Goal: Information Seeking & Learning: Learn about a topic

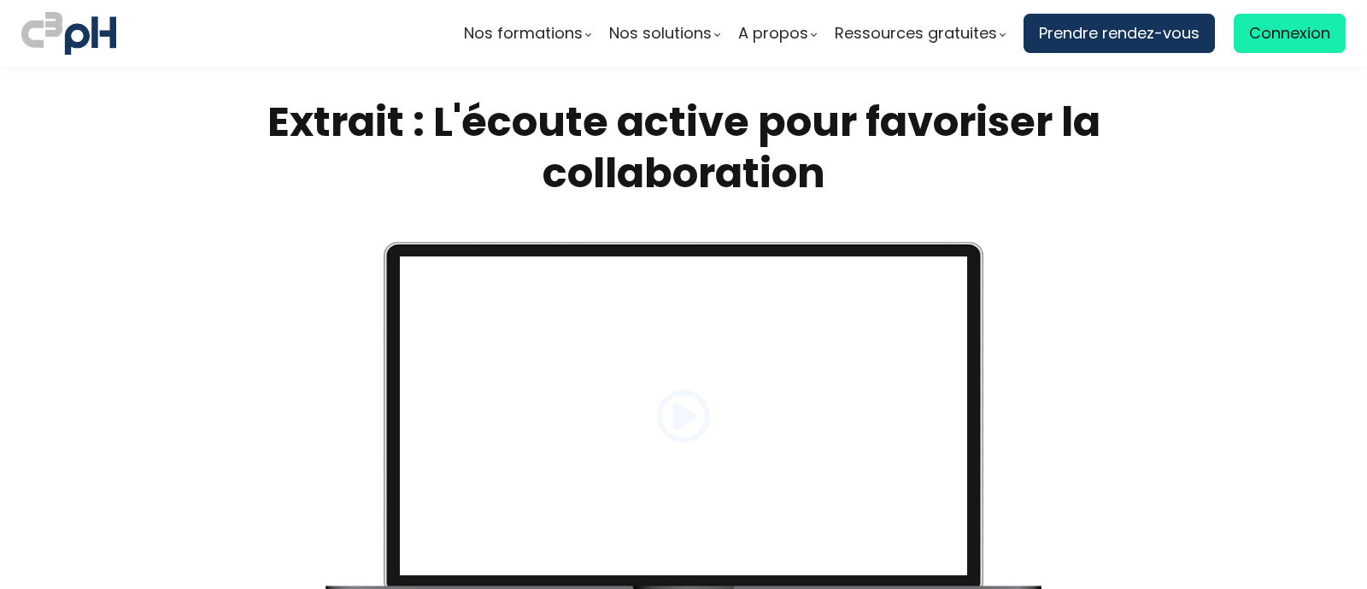
click at [672, 414] on span at bounding box center [683, 416] width 55 height 55
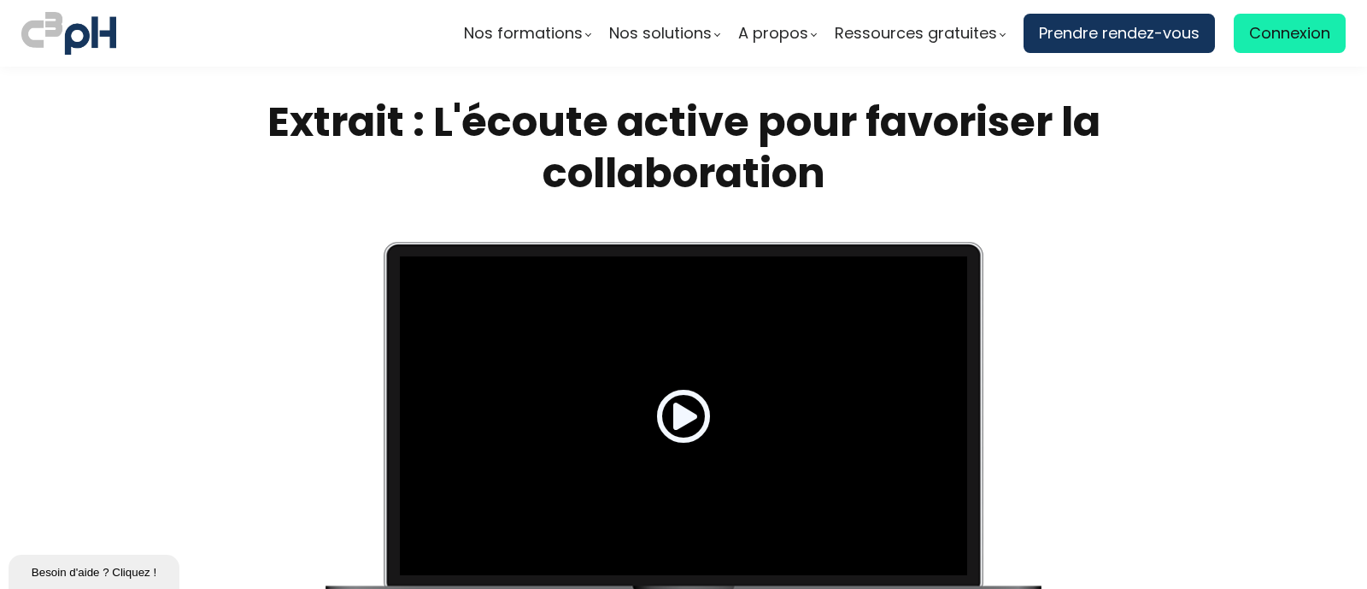
click at [672, 414] on span at bounding box center [683, 416] width 55 height 55
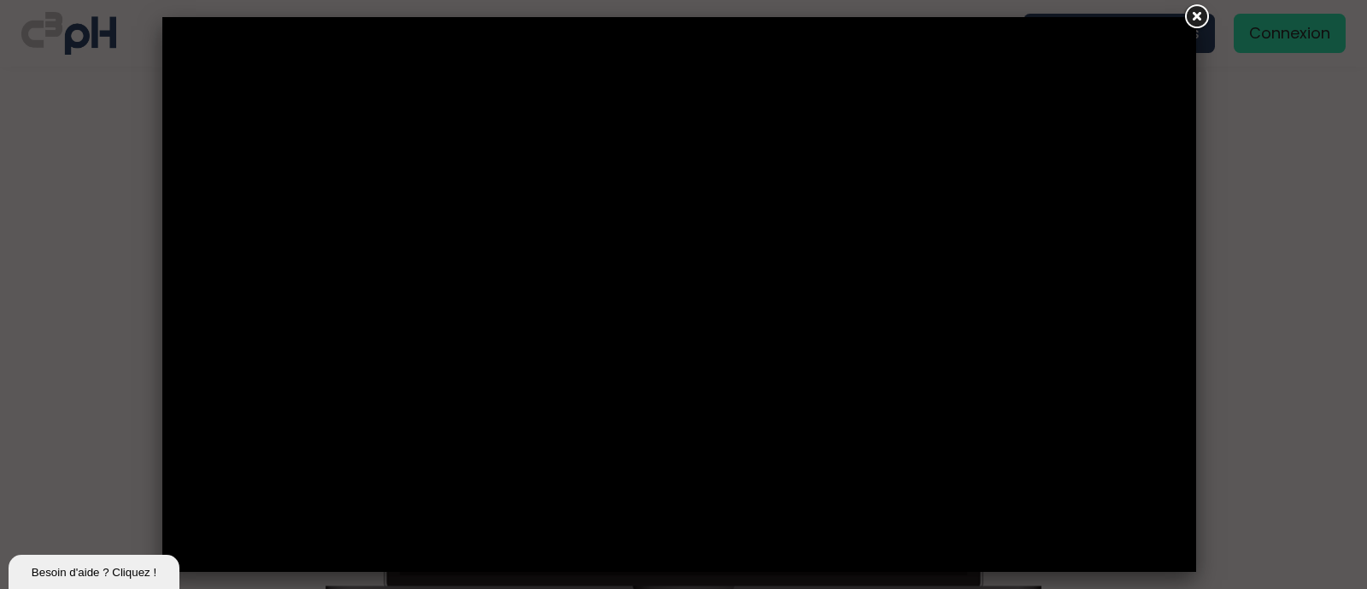
click at [1196, 8] on link at bounding box center [1196, 17] width 31 height 31
click at [132, 418] on div at bounding box center [683, 294] width 1367 height 589
